Goal: Information Seeking & Learning: Understand process/instructions

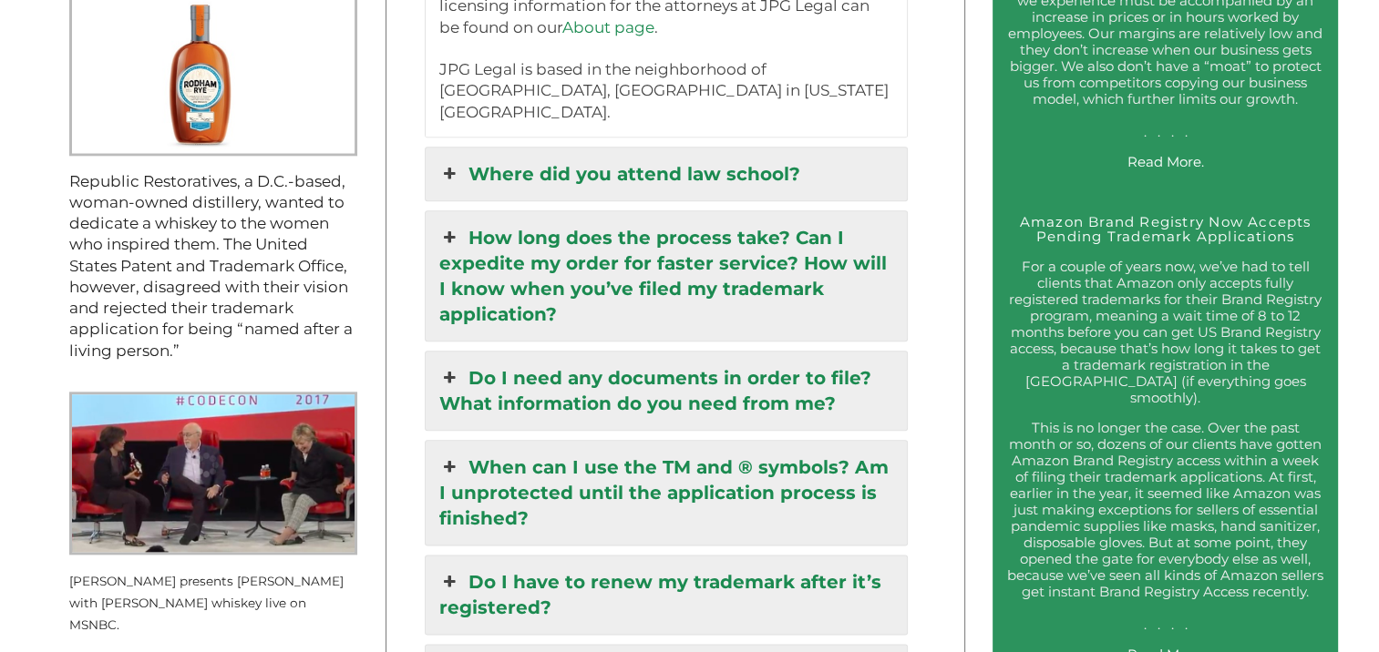
scroll to position [2067, 0]
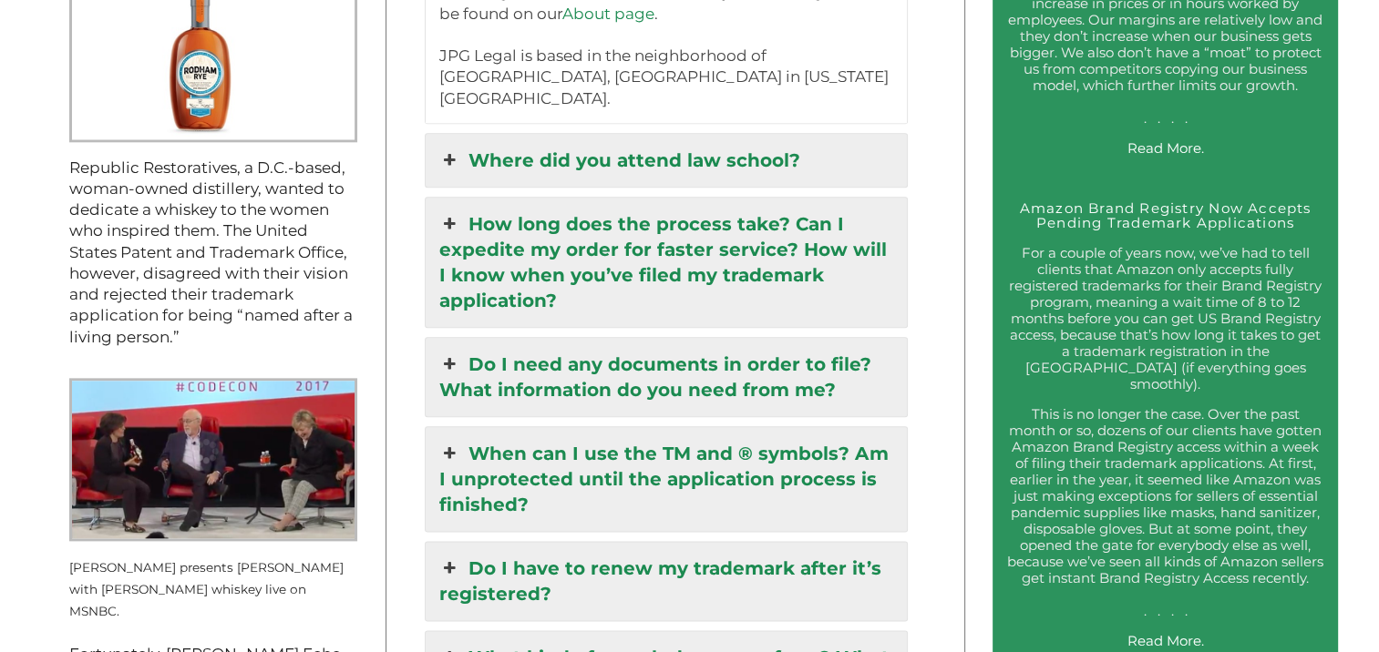
click at [747, 134] on link "Where did you attend law school?" at bounding box center [665, 160] width 481 height 53
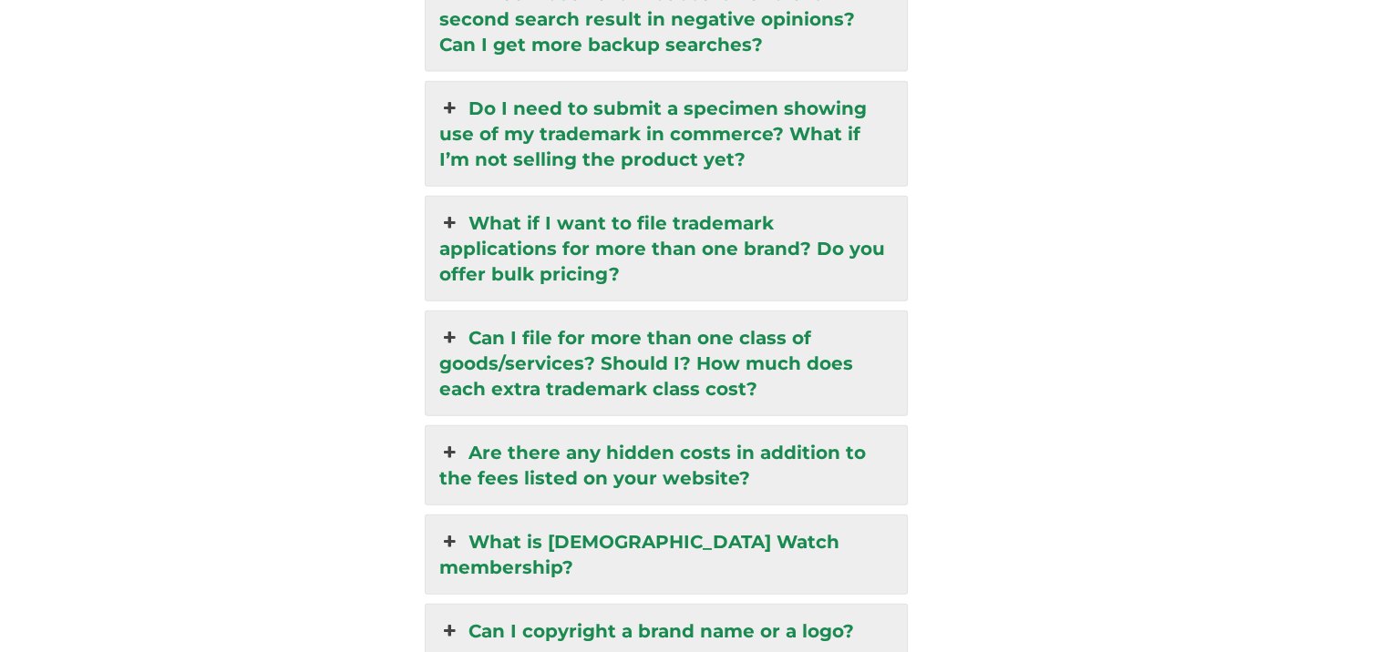
scroll to position [4231, 0]
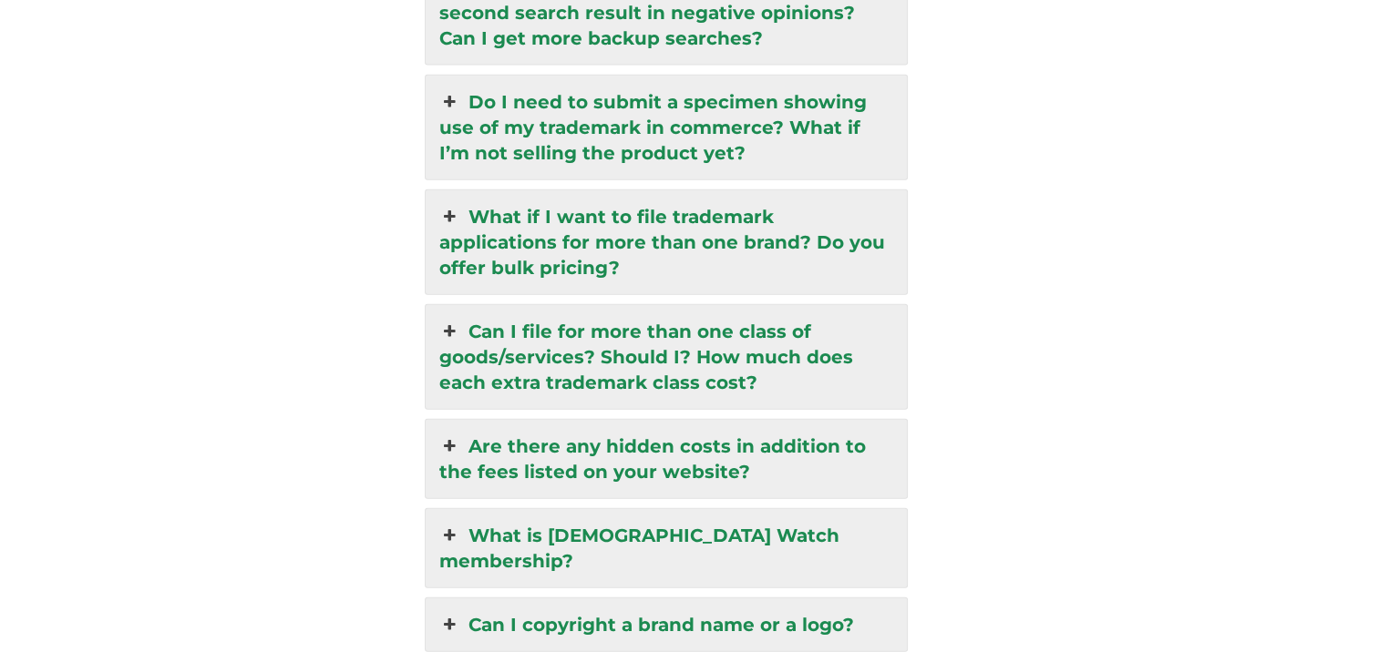
click at [676, 305] on link "Can I file for more than one class of goods/services? Should I? How much does e…" at bounding box center [665, 357] width 481 height 104
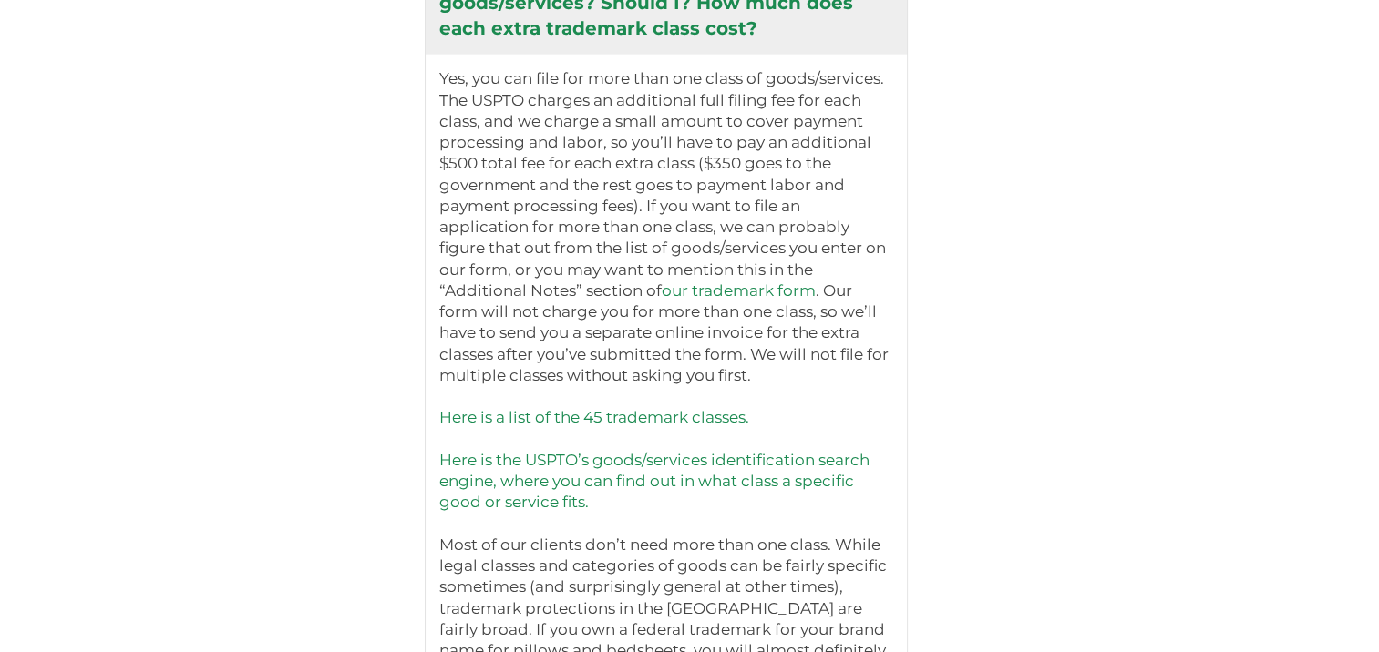
scroll to position [4563, 0]
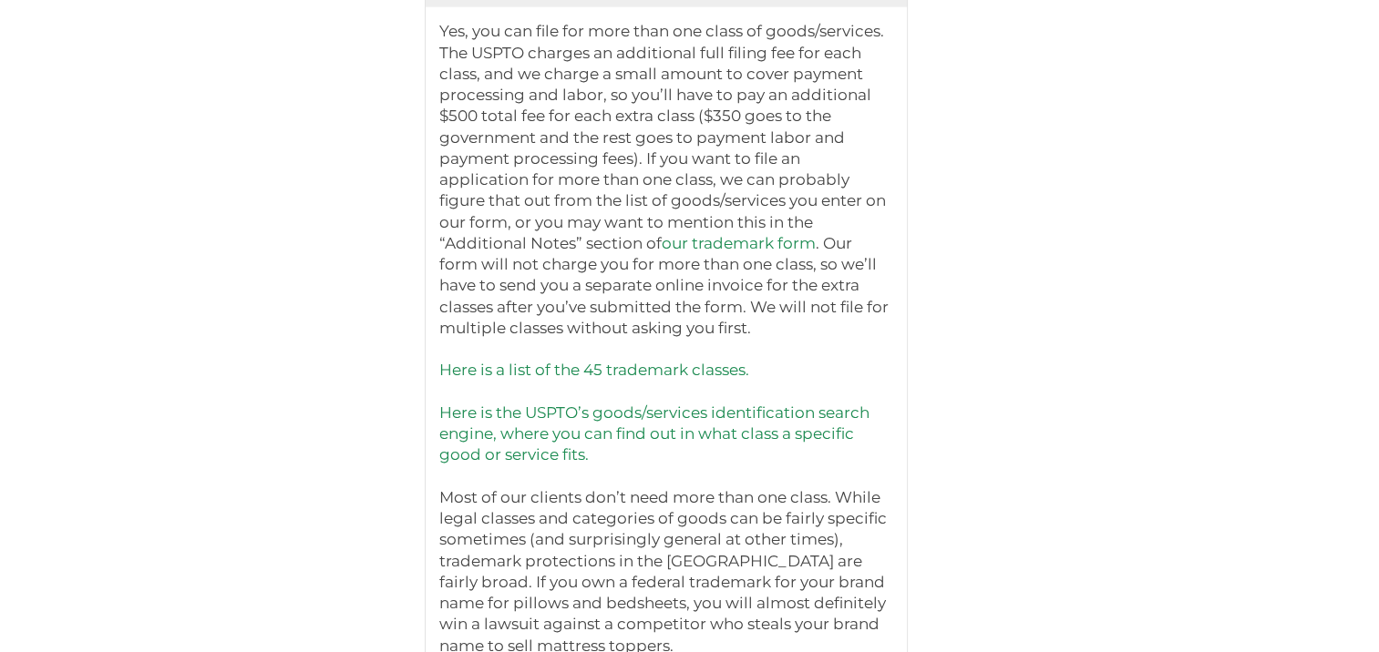
click at [630, 361] on link "Here is a list of the 45 trademark classes." at bounding box center [594, 370] width 310 height 18
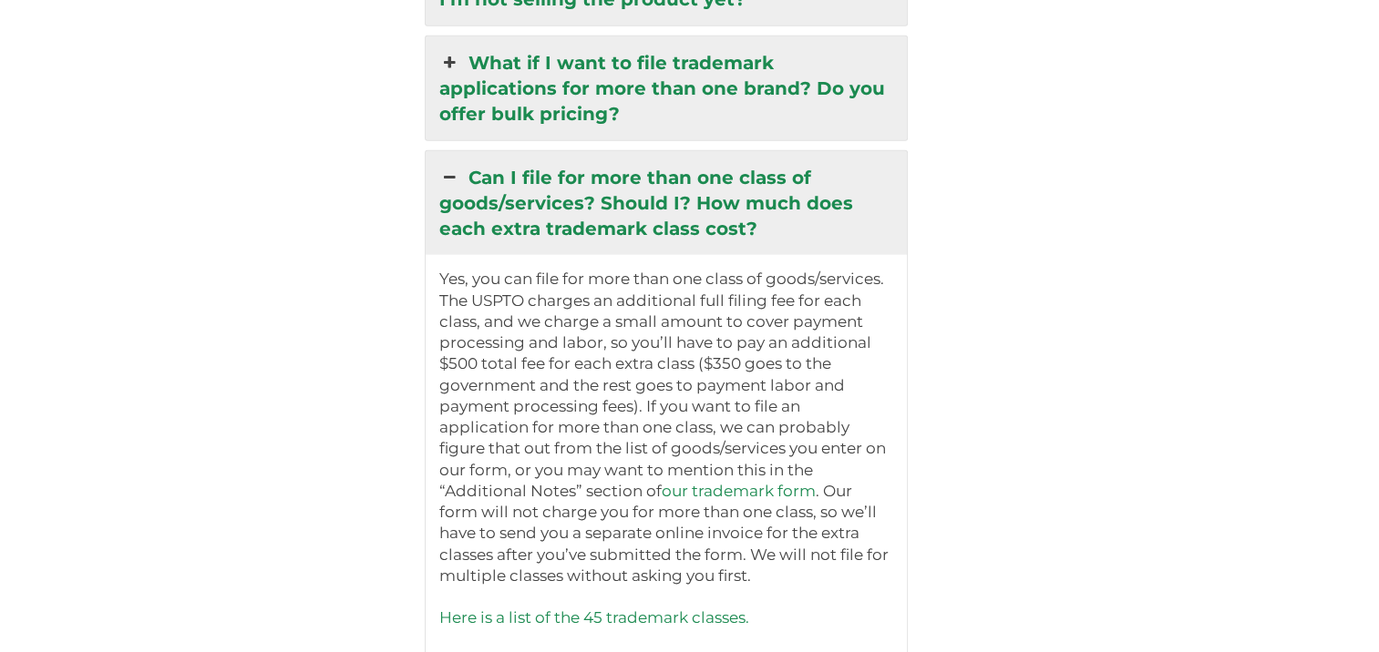
scroll to position [4337, 0]
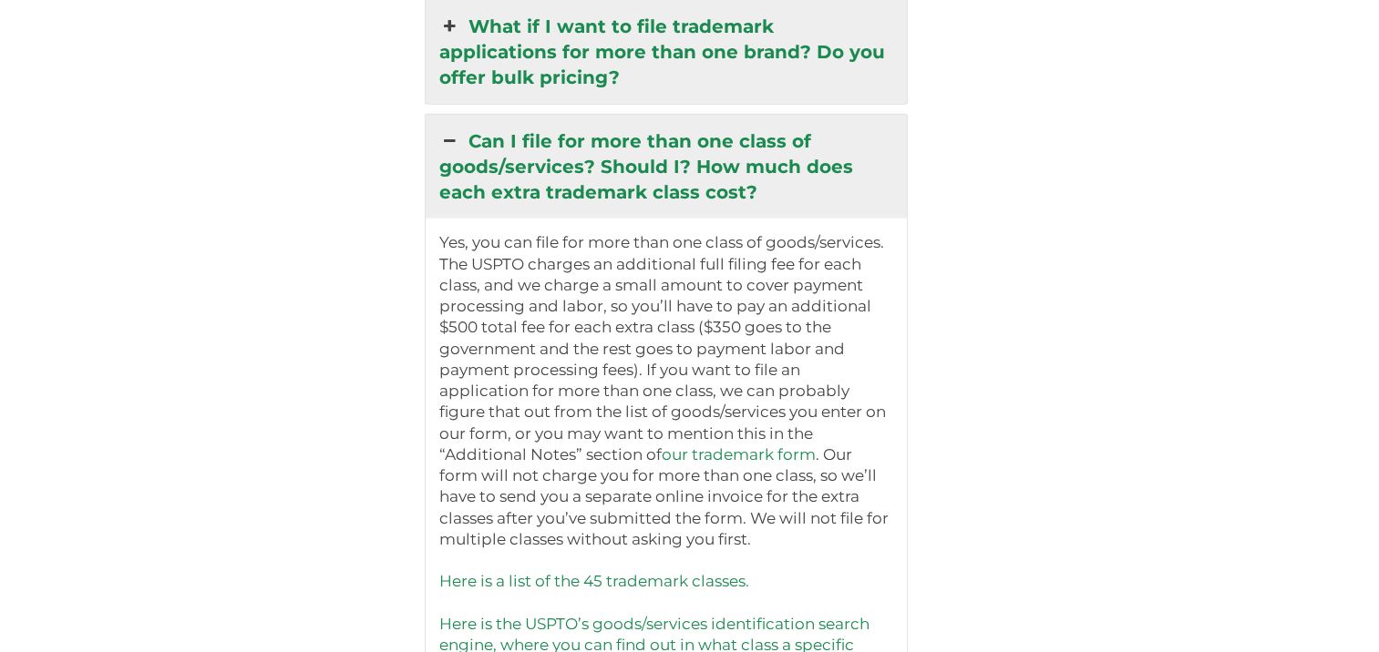
scroll to position [4375, 0]
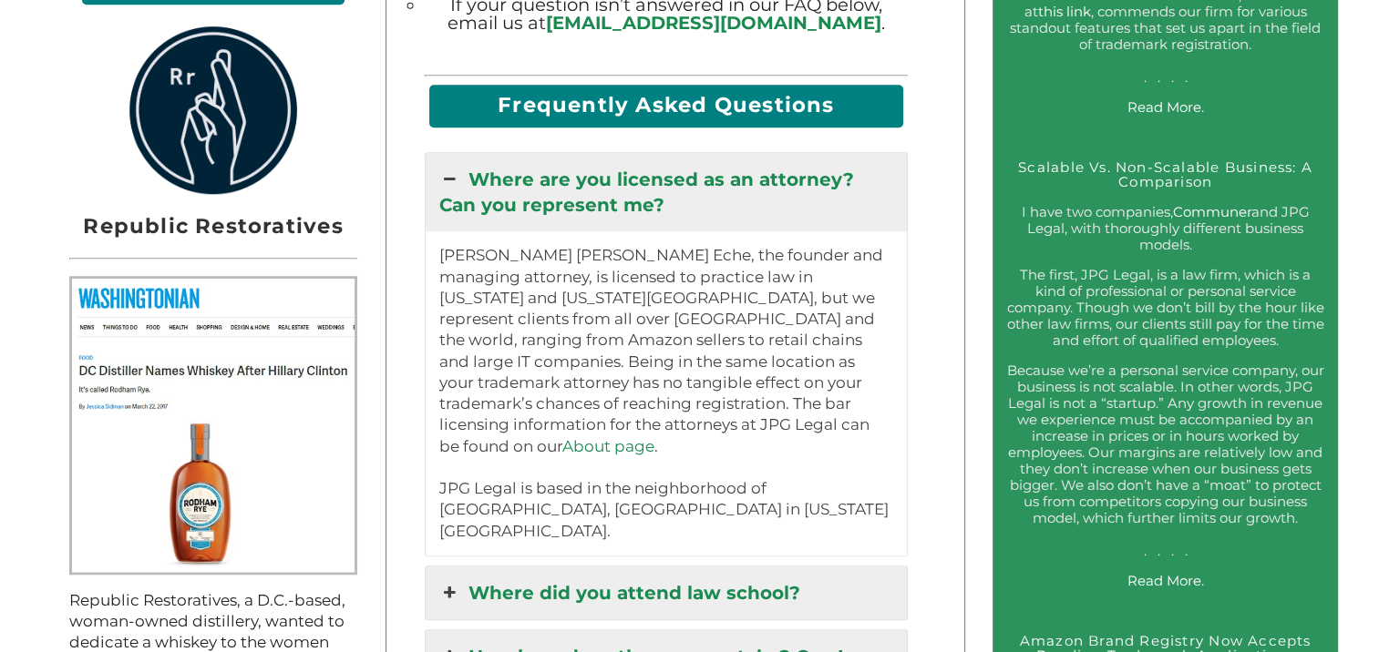
scroll to position [1648, 0]
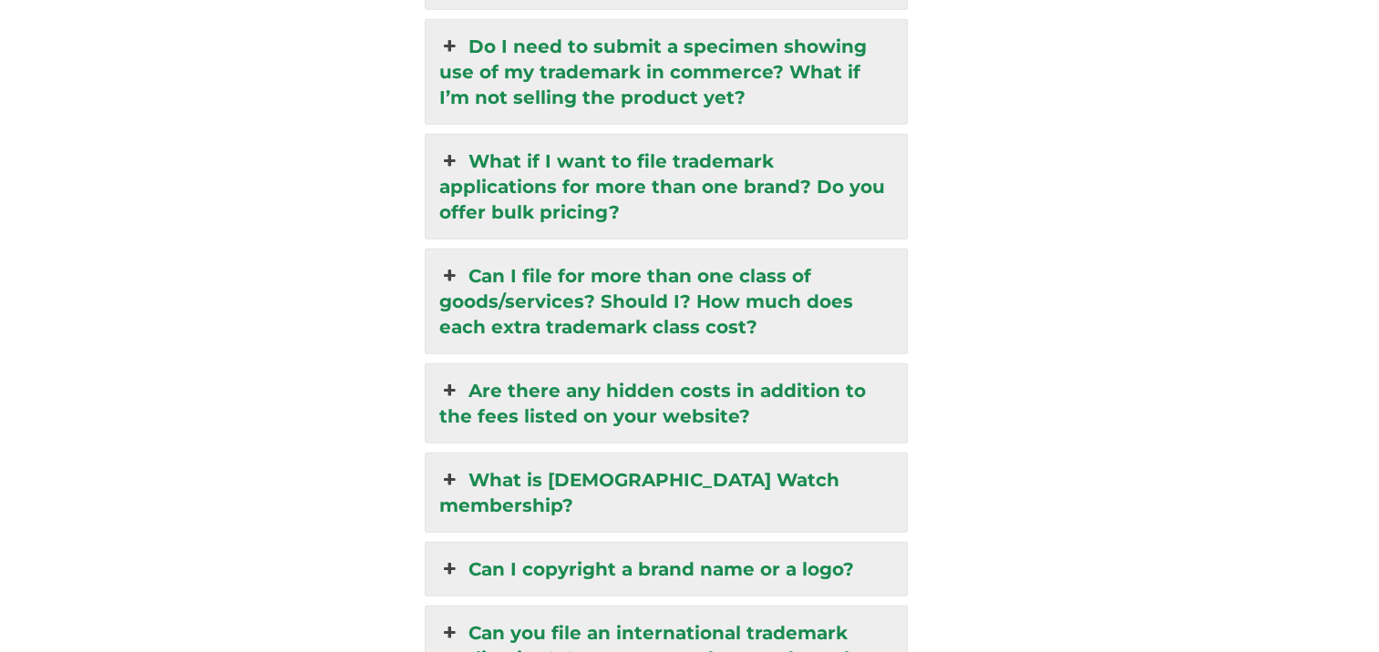
scroll to position [4500, 0]
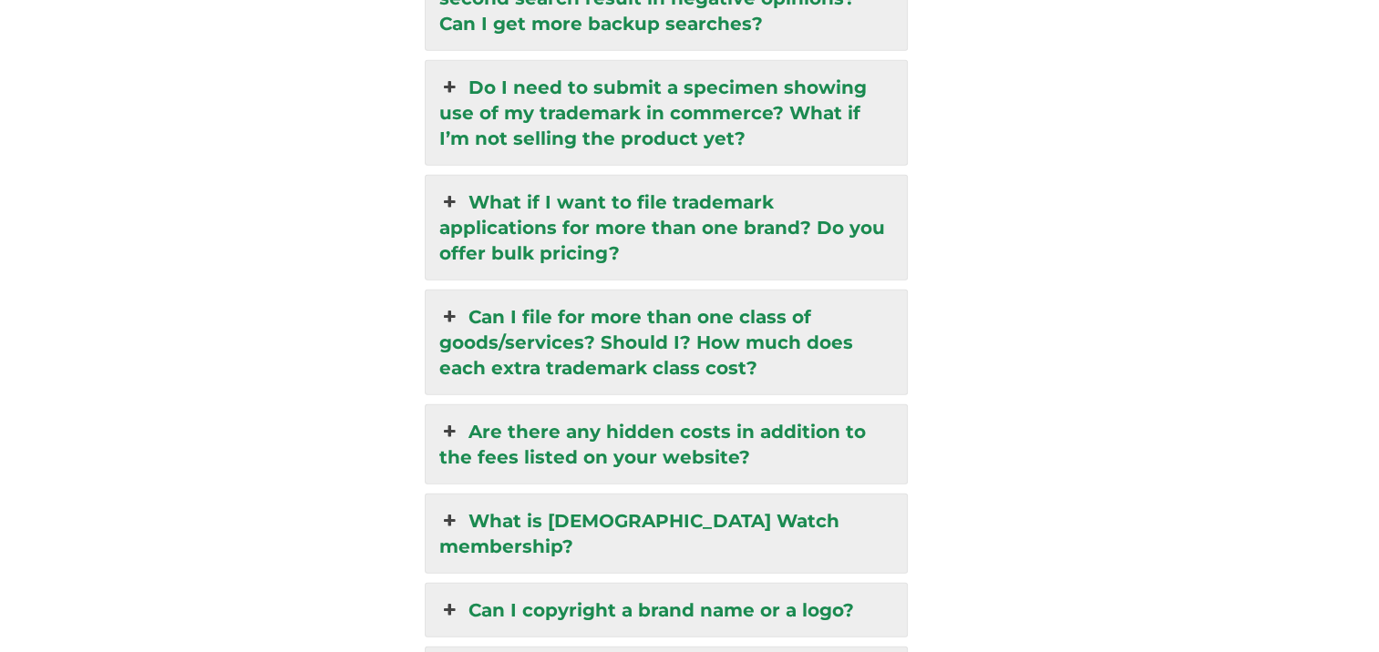
click at [584, 405] on link "Are there any hidden costs in addition to the fees listed on your website?" at bounding box center [665, 444] width 481 height 78
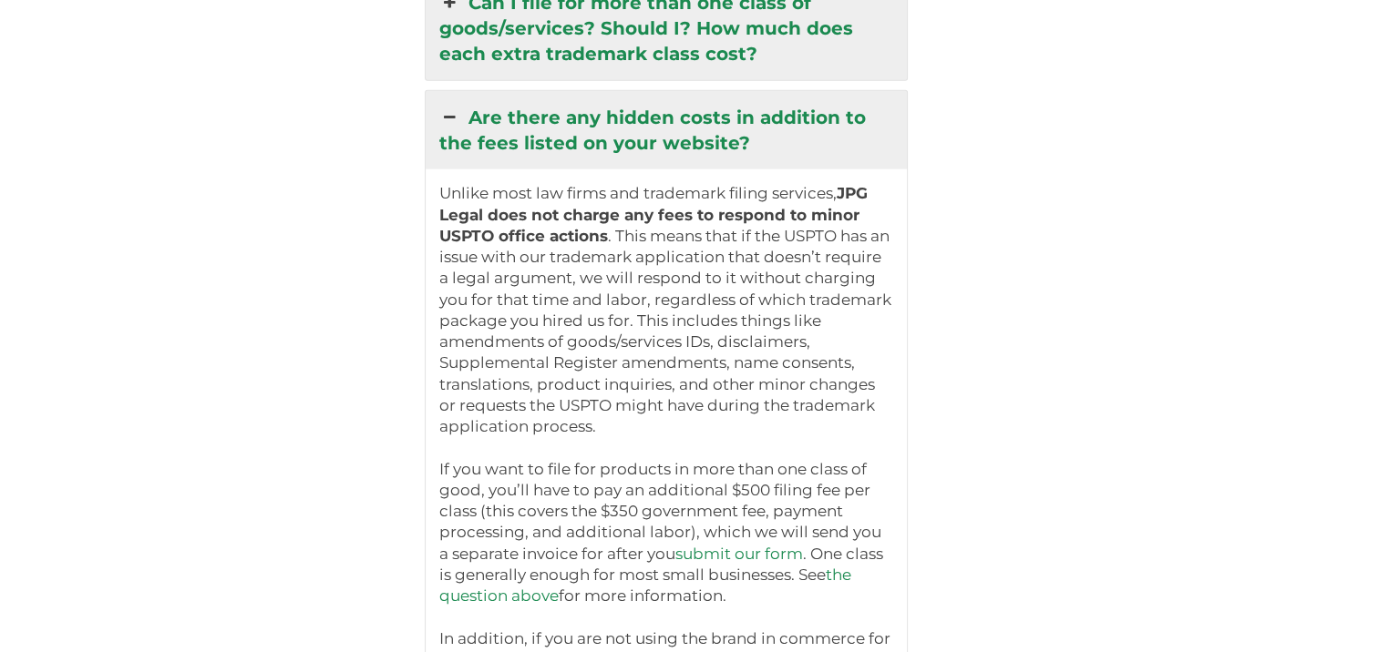
scroll to position [4506, 0]
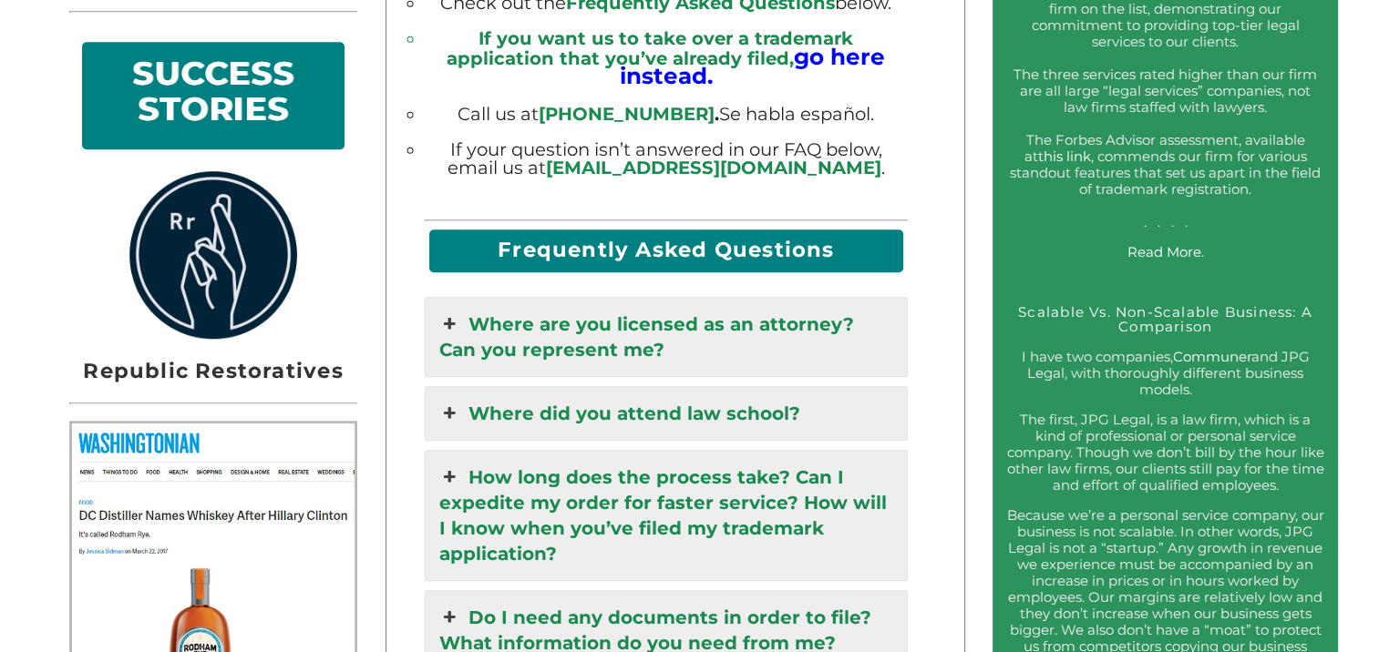
scroll to position [1393, 0]
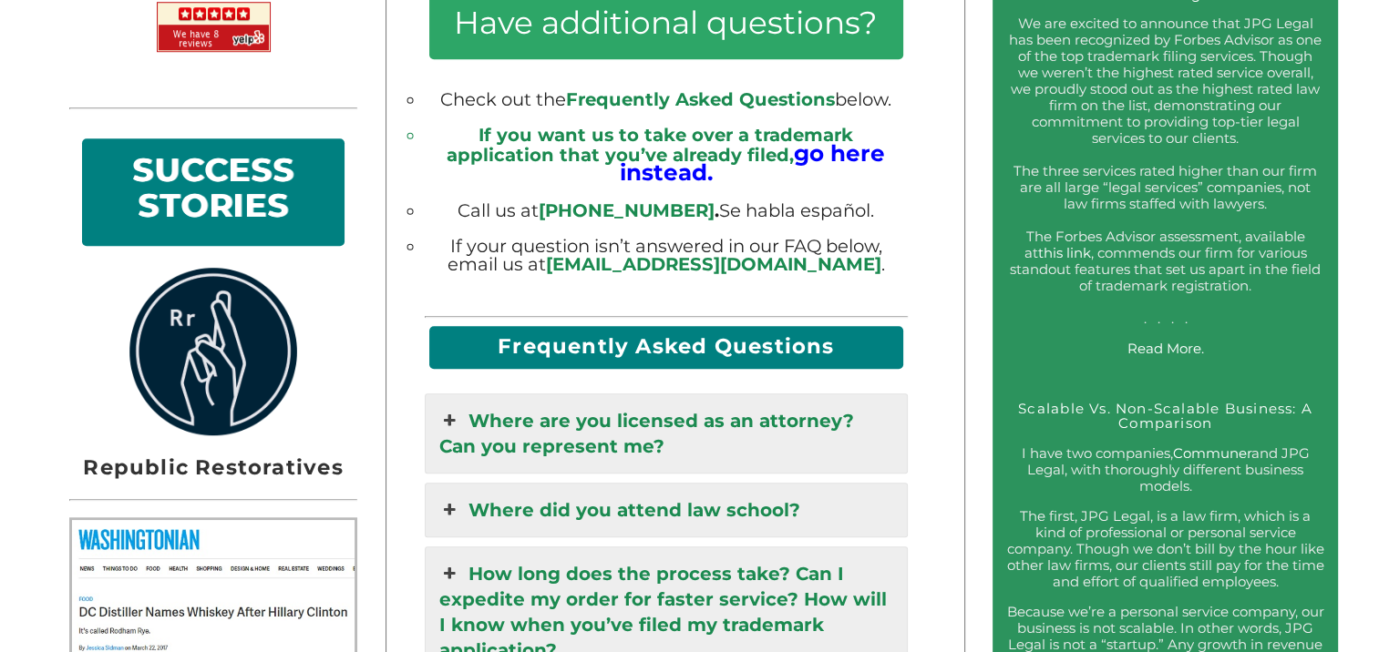
drag, startPoint x: 504, startPoint y: 330, endPoint x: 841, endPoint y: 334, distance: 337.1
click at [841, 334] on h2 "Frequently Asked Questions" at bounding box center [666, 347] width 474 height 43
drag, startPoint x: 841, startPoint y: 334, endPoint x: 826, endPoint y: 333, distance: 14.6
